Goal: Find specific page/section: Find specific page/section

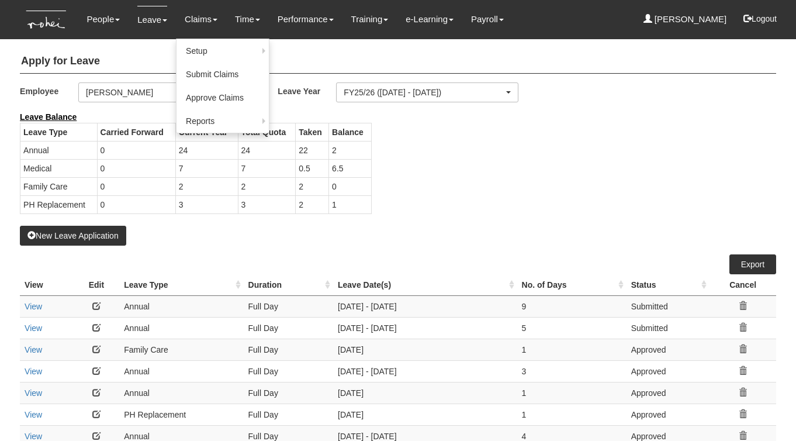
select select "50"
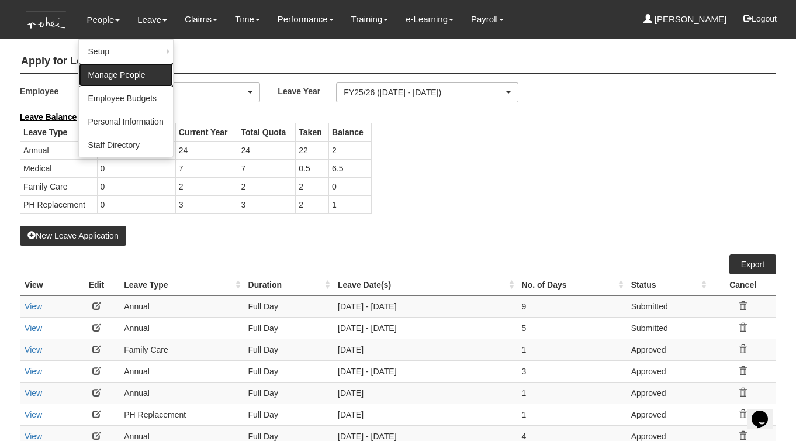
click at [110, 71] on link "Manage People" at bounding box center [126, 74] width 94 height 23
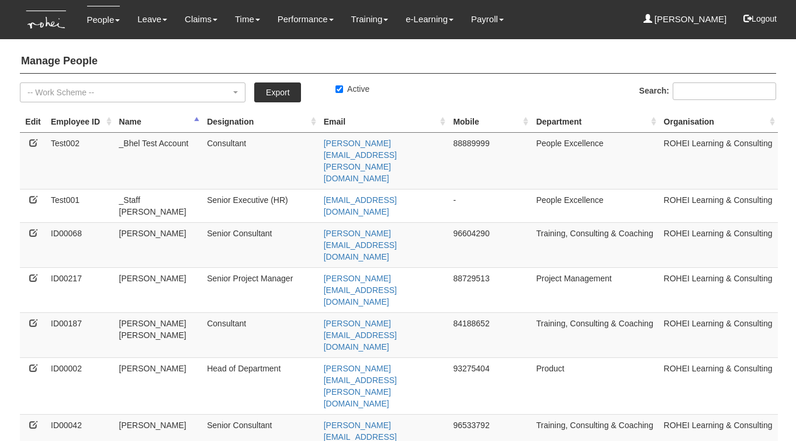
select select "50"
click at [698, 95] on input "Search:" at bounding box center [724, 91] width 103 height 18
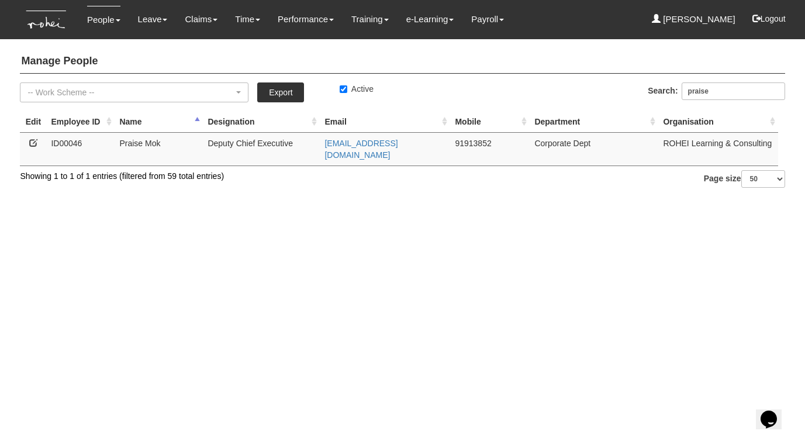
click at [467, 140] on td "91913852" at bounding box center [489, 148] width 79 height 33
copy td "91913852"
click at [701, 90] on input "praise" at bounding box center [732, 91] width 103 height 18
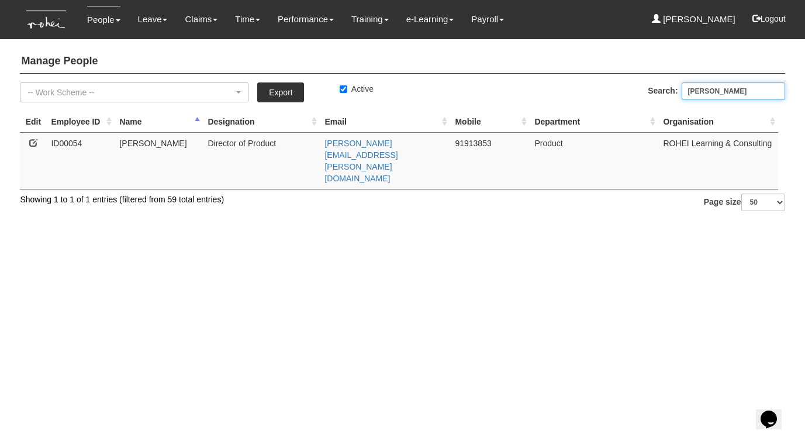
type input "[PERSON_NAME]"
click at [475, 142] on td "91913853" at bounding box center [489, 160] width 79 height 57
click at [474, 143] on td "91913853" at bounding box center [489, 160] width 79 height 57
click at [469, 141] on td "91913853" at bounding box center [489, 160] width 79 height 57
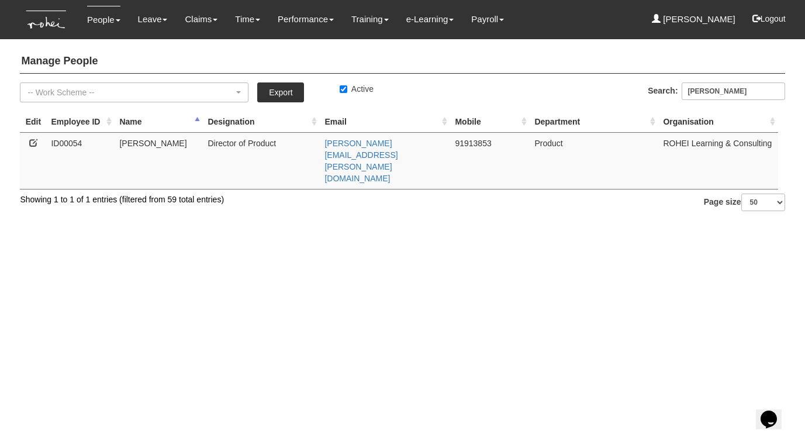
copy td "91913853"
